Goal: Task Accomplishment & Management: Complete application form

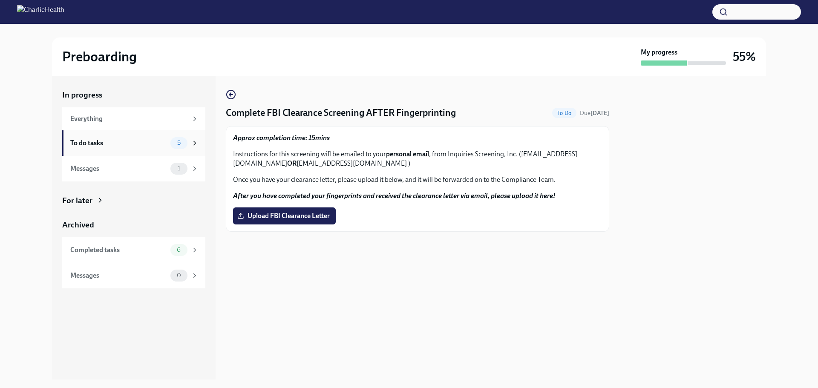
drag, startPoint x: 0, startPoint y: 0, endPoint x: 129, endPoint y: 144, distance: 193.8
click at [129, 144] on div "To do tasks" at bounding box center [118, 143] width 97 height 9
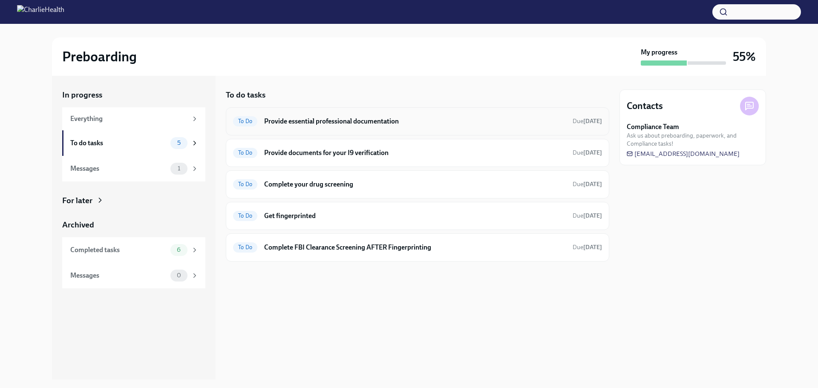
click at [360, 123] on h6 "Provide essential professional documentation" at bounding box center [415, 121] width 302 height 9
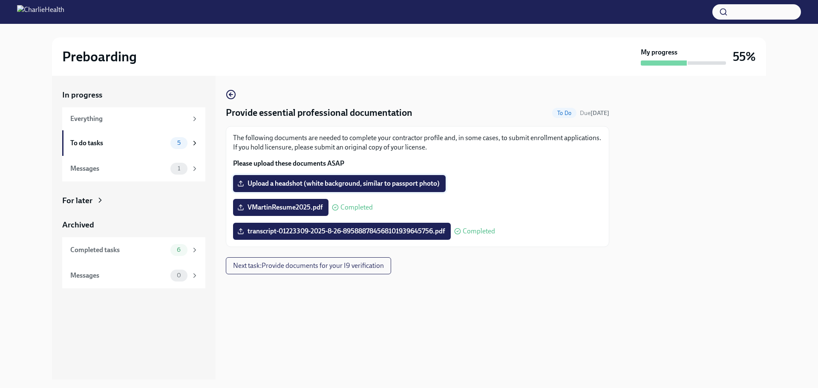
click at [376, 179] on label "Upload a headshot (white background, similar to passport photo)" at bounding box center [339, 183] width 213 height 17
click at [0, 0] on input "Upload a headshot (white background, similar to passport photo)" at bounding box center [0, 0] width 0 height 0
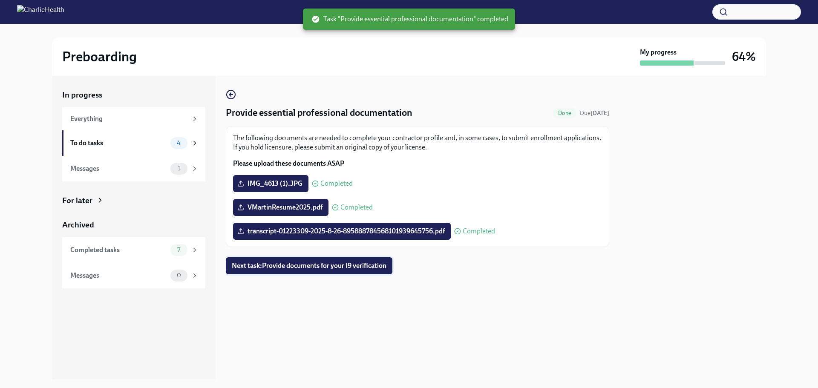
click at [322, 269] on span "Next task : Provide documents for your I9 verification" at bounding box center [309, 266] width 155 height 9
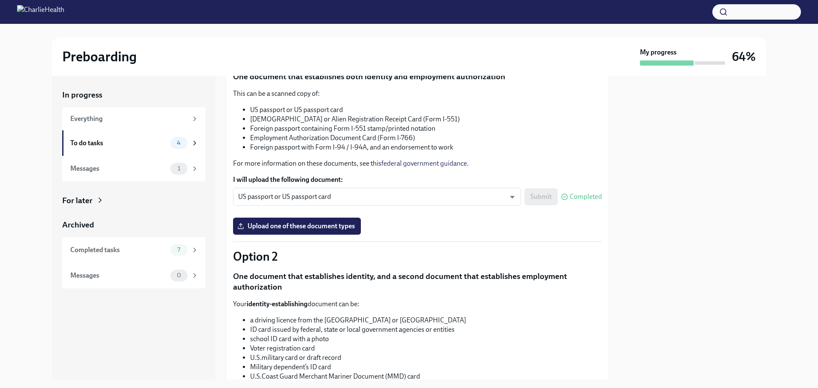
scroll to position [43, 0]
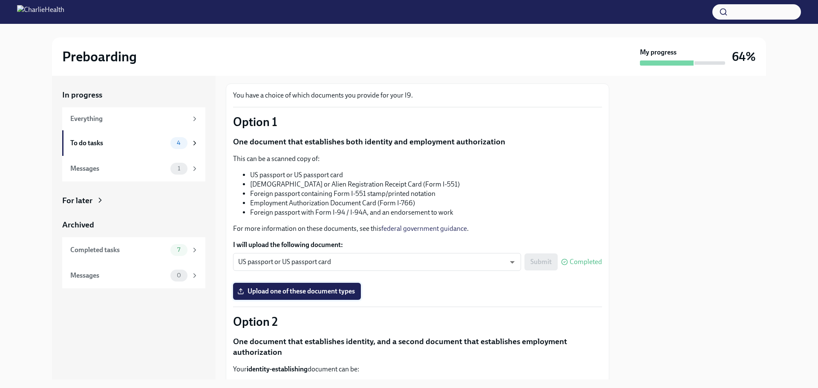
click at [329, 294] on span "Upload one of these document types" at bounding box center [297, 291] width 116 height 9
click at [0, 0] on input "Upload one of these document types" at bounding box center [0, 0] width 0 height 0
click at [333, 293] on span "Upload one of these document types" at bounding box center [297, 291] width 116 height 9
click at [0, 0] on input "Upload one of these document types" at bounding box center [0, 0] width 0 height 0
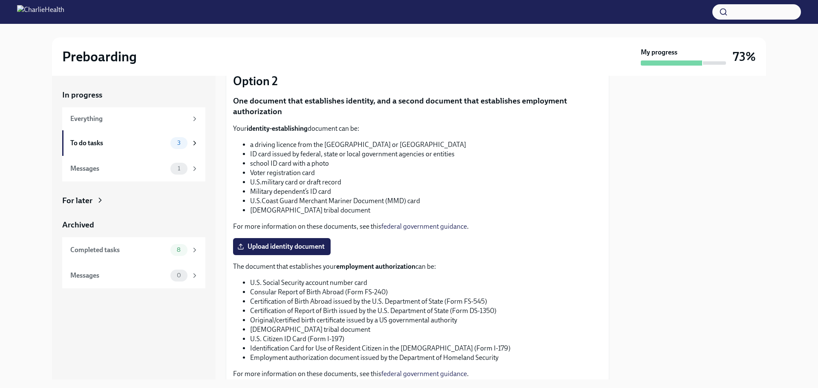
scroll to position [298, 0]
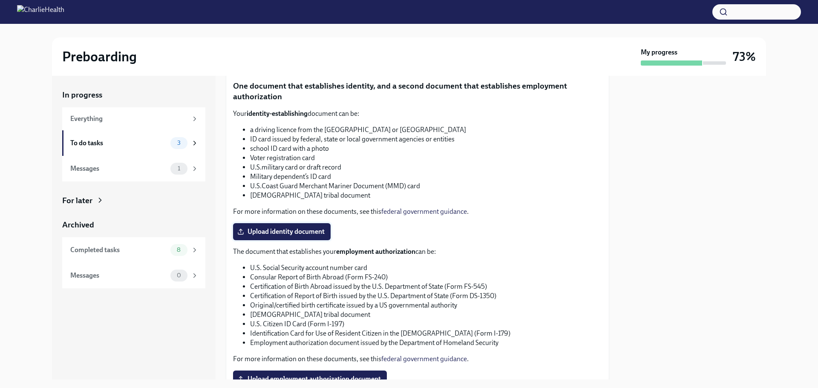
click at [301, 234] on span "Upload identity document" at bounding box center [282, 232] width 86 height 9
click at [0, 0] on input "Upload identity document" at bounding box center [0, 0] width 0 height 0
click at [282, 230] on span "IMG_4224.jpg" at bounding box center [265, 232] width 52 height 9
click at [0, 0] on input "IMG_4224.jpg" at bounding box center [0, 0] width 0 height 0
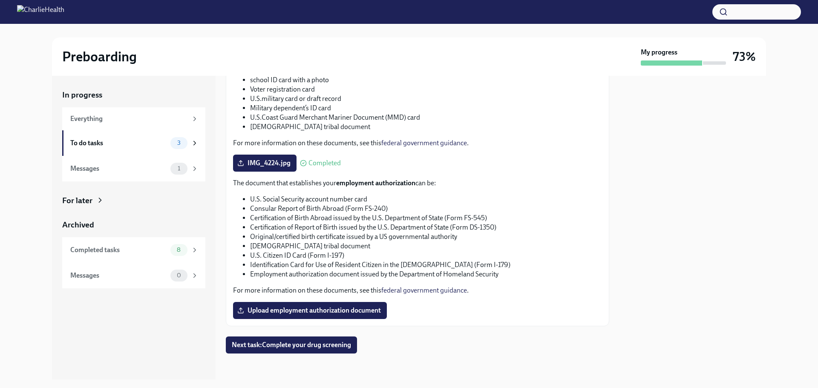
scroll to position [368, 0]
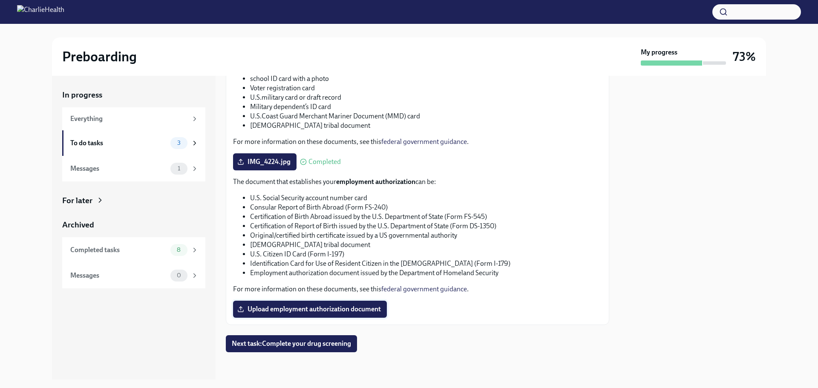
click at [364, 309] on span "Upload employment authorization document" at bounding box center [310, 309] width 142 height 9
click at [0, 0] on input "Upload employment authorization document" at bounding box center [0, 0] width 0 height 0
click at [268, 348] on span "Next task : Complete your drug screening" at bounding box center [291, 344] width 119 height 9
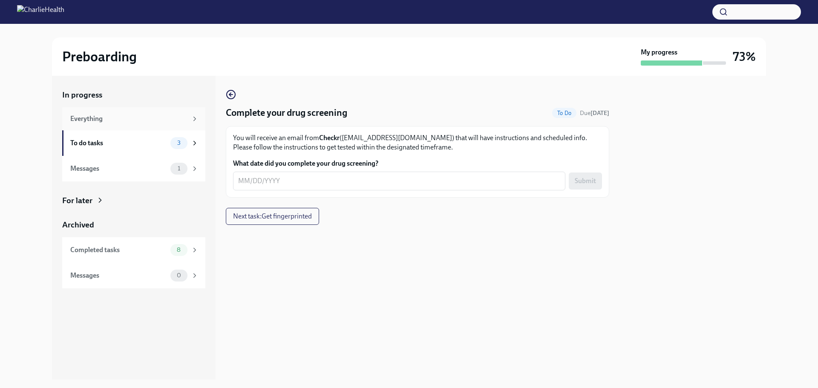
click at [133, 125] on div "Everything" at bounding box center [133, 118] width 143 height 23
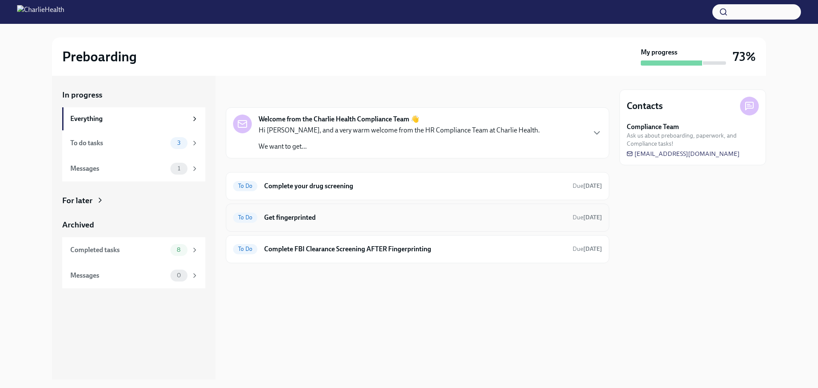
click at [316, 213] on h6 "Get fingerprinted" at bounding box center [415, 217] width 302 height 9
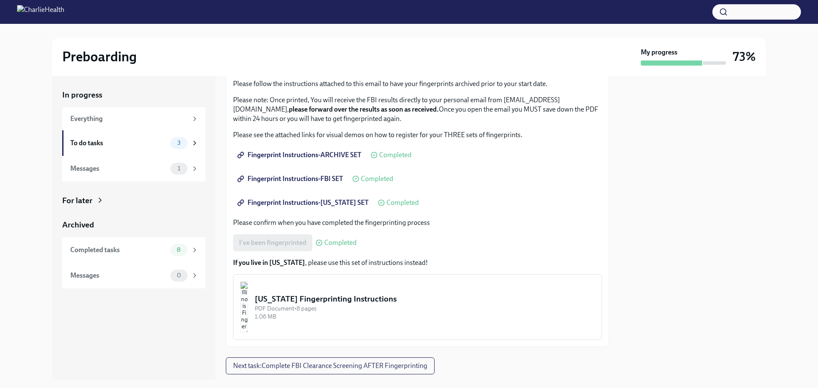
scroll to position [85, 0]
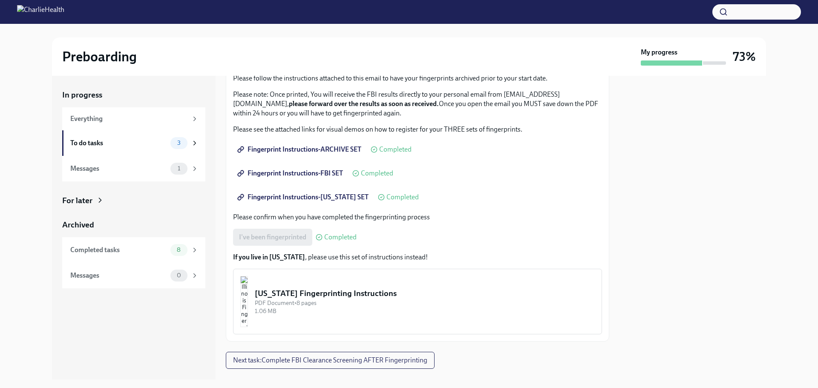
click at [301, 237] on div "I've been fingerprinted Completed" at bounding box center [295, 237] width 124 height 17
click at [342, 362] on span "Next task : Complete FBI Clearance Screening AFTER Fingerprinting" at bounding box center [330, 360] width 194 height 9
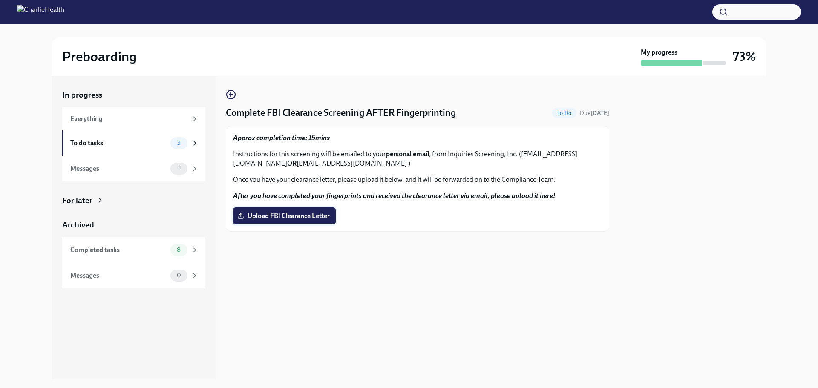
click at [309, 216] on span "Upload FBI Clearance Letter" at bounding box center [284, 216] width 91 height 9
click at [0, 0] on input "Upload FBI Clearance Letter" at bounding box center [0, 0] width 0 height 0
click at [135, 144] on div "To do tasks" at bounding box center [118, 143] width 97 height 9
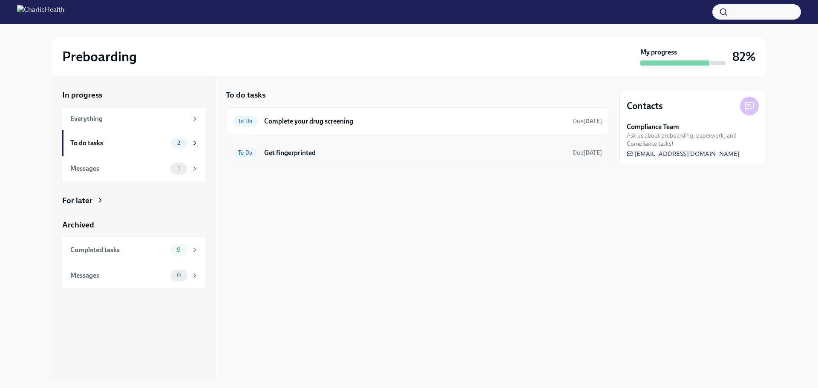
click at [278, 162] on div "To Do Get fingerprinted Due [DATE]" at bounding box center [418, 153] width 384 height 28
click at [281, 156] on h6 "Get fingerprinted" at bounding box center [415, 152] width 302 height 9
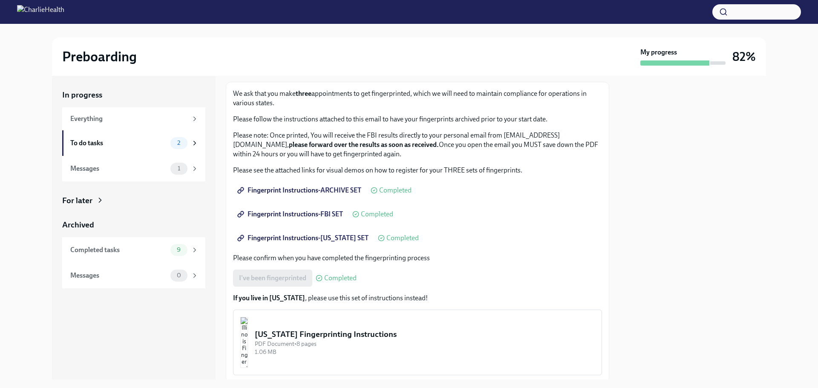
scroll to position [75, 0]
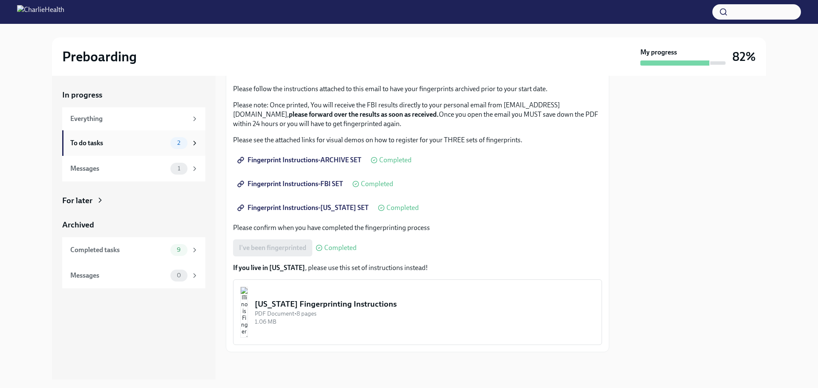
click at [154, 139] on div "To do tasks" at bounding box center [118, 143] width 97 height 9
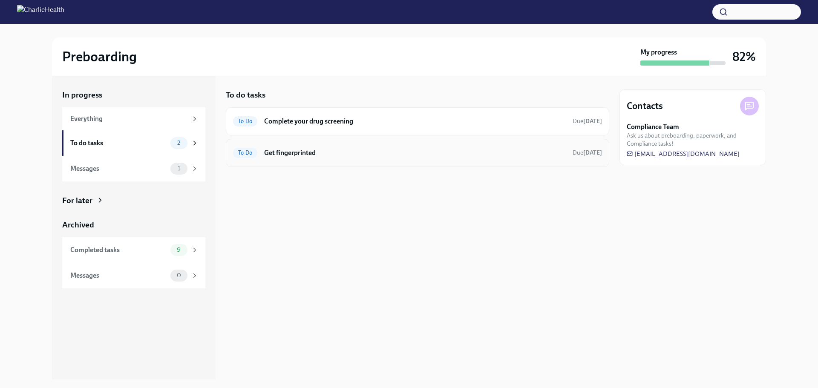
click at [284, 153] on h6 "Get fingerprinted" at bounding box center [415, 152] width 302 height 9
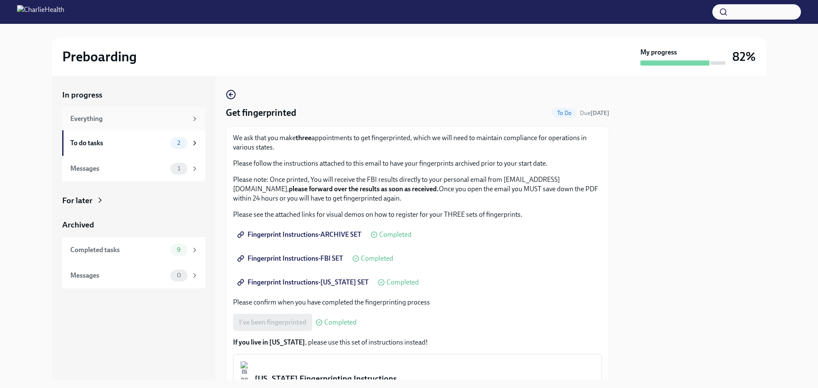
click at [157, 117] on div "Everything" at bounding box center [128, 118] width 117 height 9
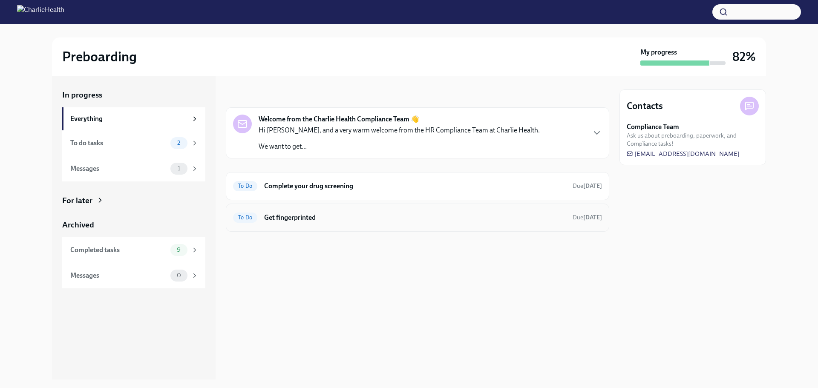
click at [421, 224] on div "To Do Get fingerprinted Due [DATE]" at bounding box center [417, 218] width 369 height 14
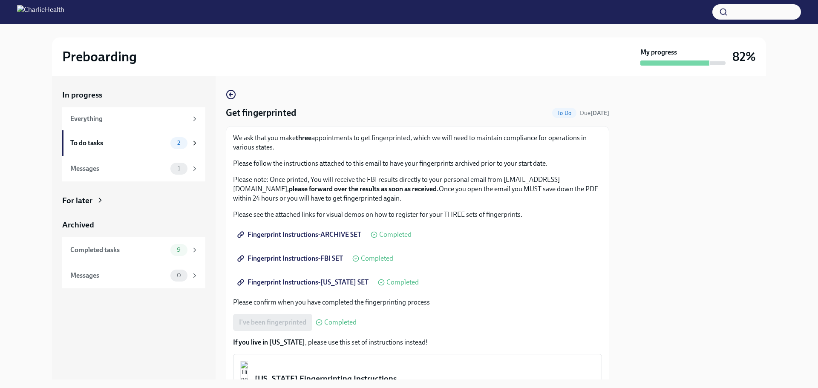
click at [399, 188] on strong "please forward over the results as soon as received." at bounding box center [364, 189] width 150 height 8
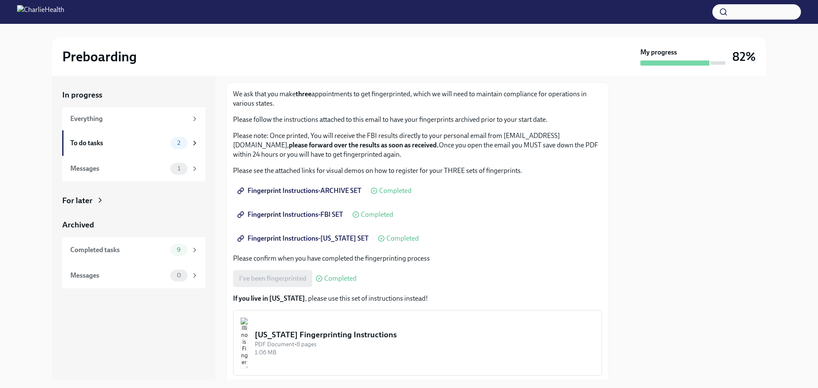
scroll to position [75, 0]
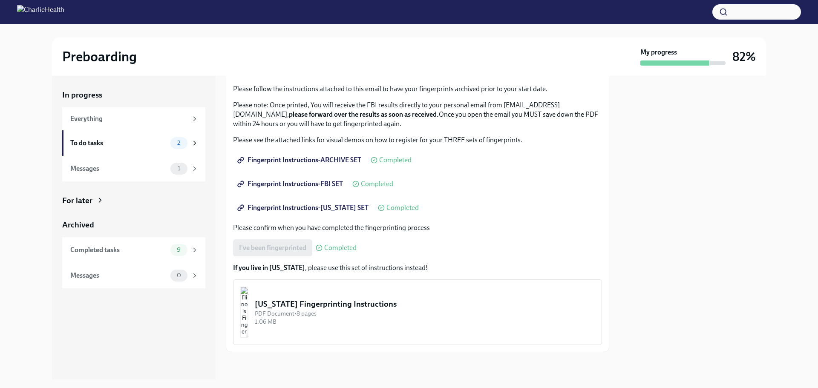
click at [305, 318] on div "PDF Document • 8 pages" at bounding box center [425, 314] width 340 height 8
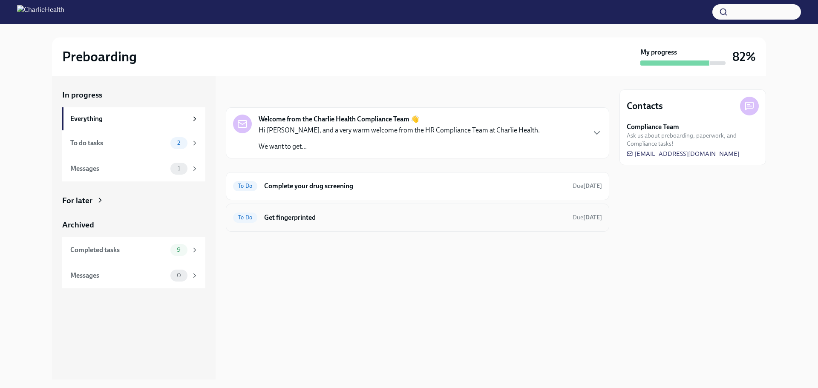
click at [314, 219] on h6 "Get fingerprinted" at bounding box center [415, 217] width 302 height 9
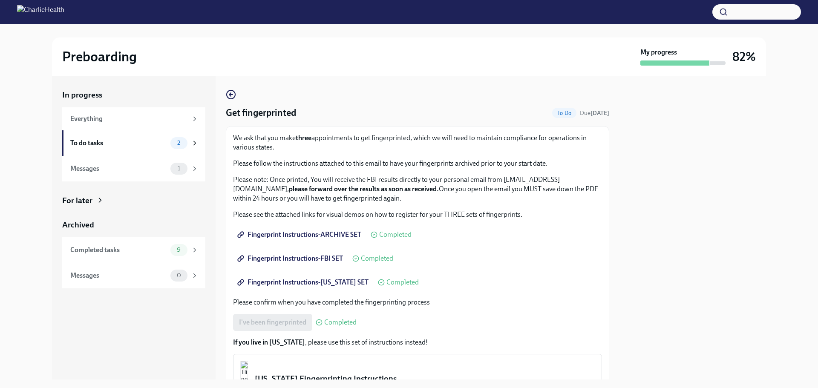
click at [269, 323] on div "I've been fingerprinted Completed" at bounding box center [295, 322] width 124 height 17
click at [298, 323] on div "I've been fingerprinted Completed" at bounding box center [295, 322] width 124 height 17
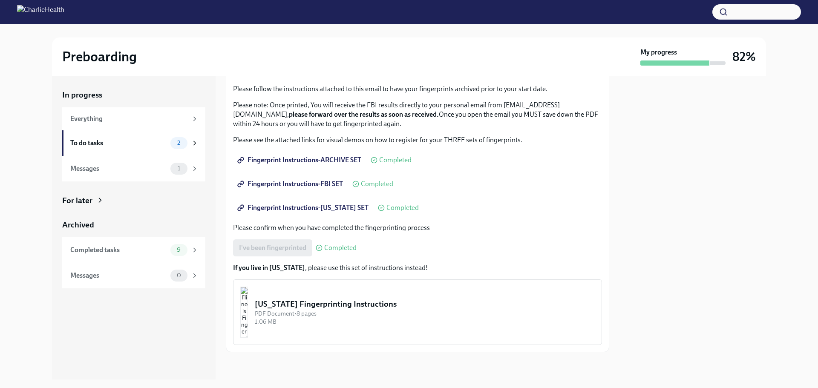
click at [721, 64] on div at bounding box center [718, 62] width 15 height 3
click at [127, 139] on div "To do tasks" at bounding box center [118, 143] width 97 height 9
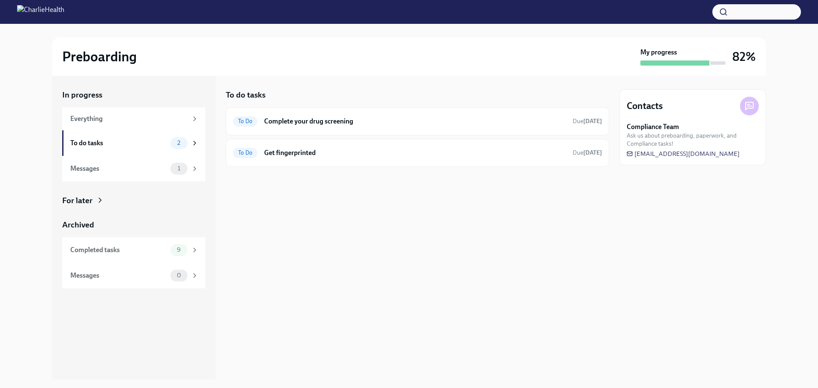
click at [135, 173] on div "Messages 1" at bounding box center [134, 169] width 128 height 12
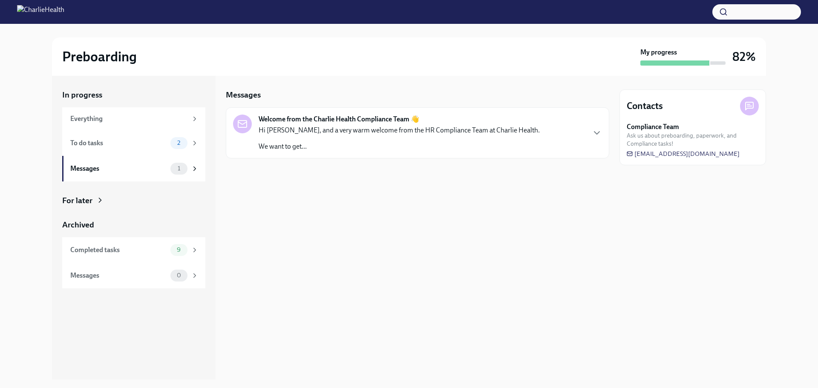
click at [271, 139] on div "Hi [PERSON_NAME], and a very warm welcome from the HR Compliance Team at Charli…" at bounding box center [399, 139] width 281 height 26
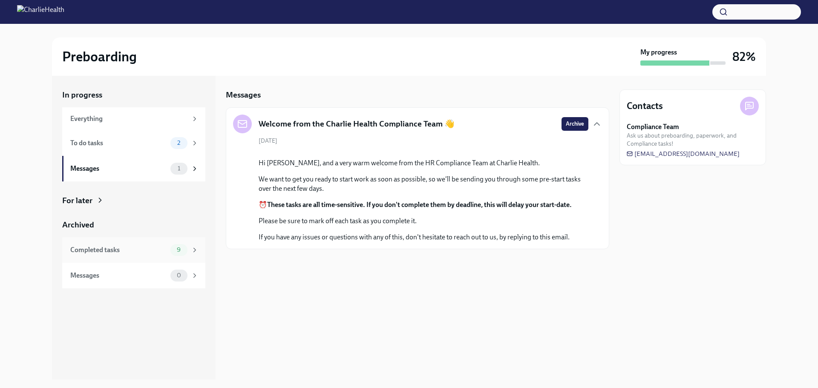
click at [104, 253] on div "Completed tasks" at bounding box center [118, 250] width 97 height 9
